Goal: Find specific page/section: Find specific page/section

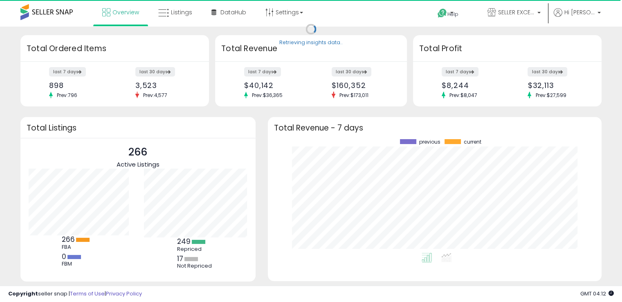
scroll to position [113, 318]
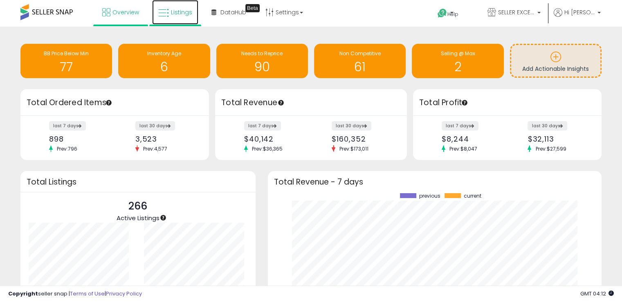
click at [187, 14] on span "Listings" at bounding box center [181, 12] width 21 height 8
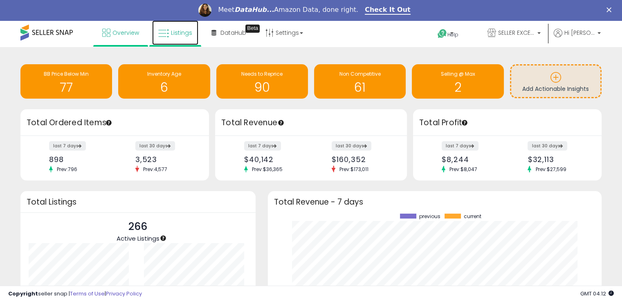
scroll to position [0, 0]
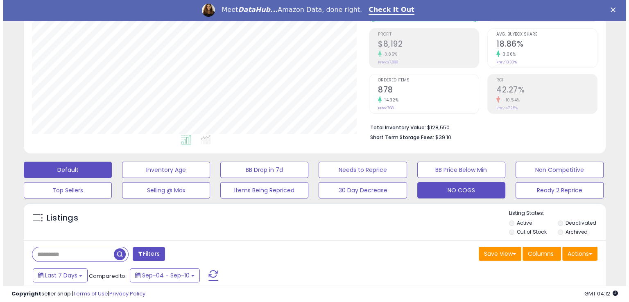
scroll to position [123, 0]
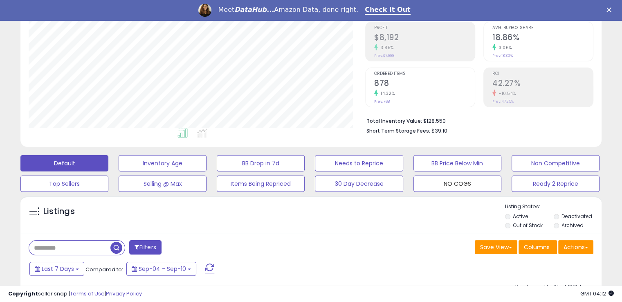
drag, startPoint x: 427, startPoint y: 182, endPoint x: 414, endPoint y: 107, distance: 76.5
click at [427, 182] on button "NO COGS" at bounding box center [458, 184] width 88 height 16
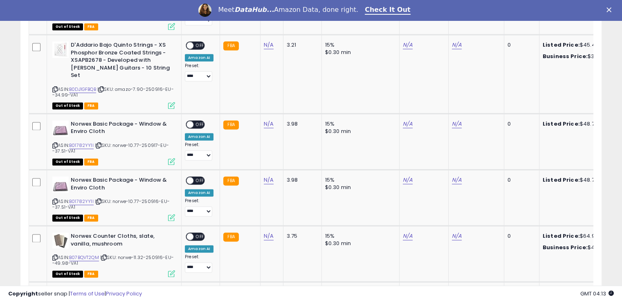
scroll to position [1071, 0]
